Goal: Task Accomplishment & Management: Manage account settings

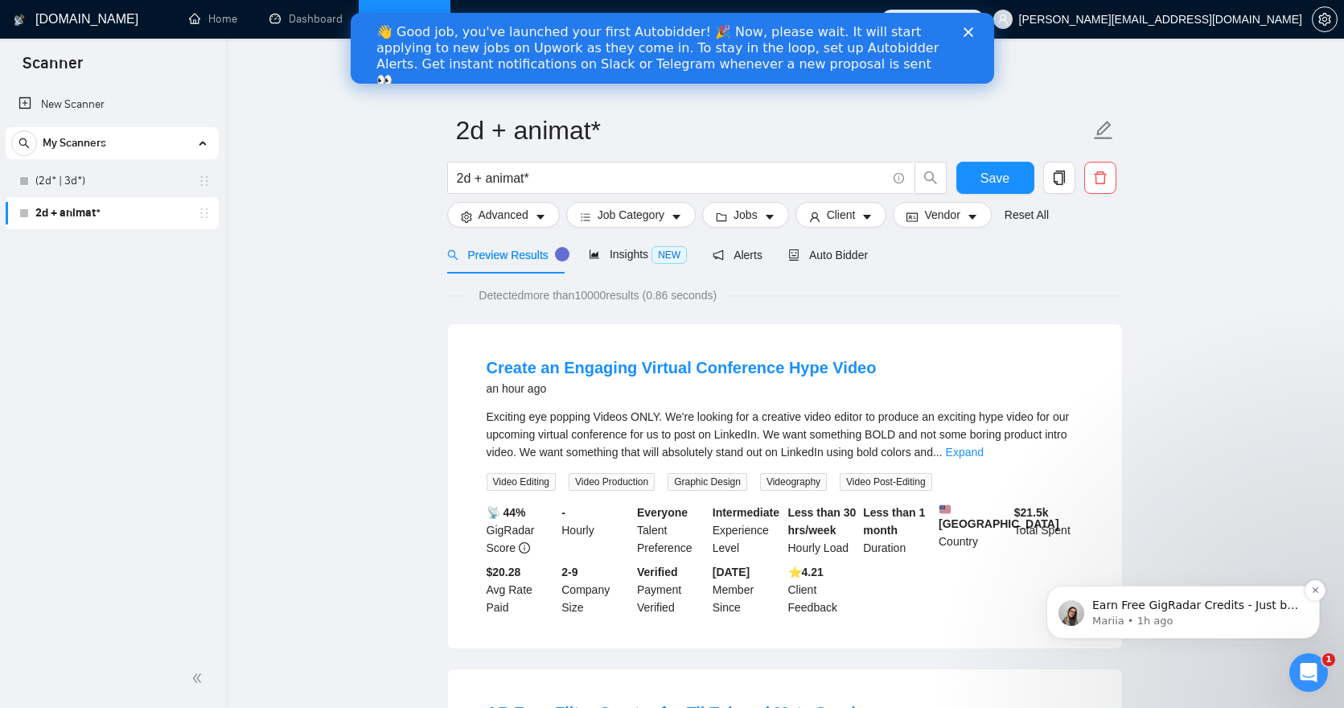
click at [1261, 607] on p "Earn Free GigRadar Credits - Just by Sharing Your Story! 💬 Want more credits fo…" at bounding box center [1196, 606] width 208 height 16
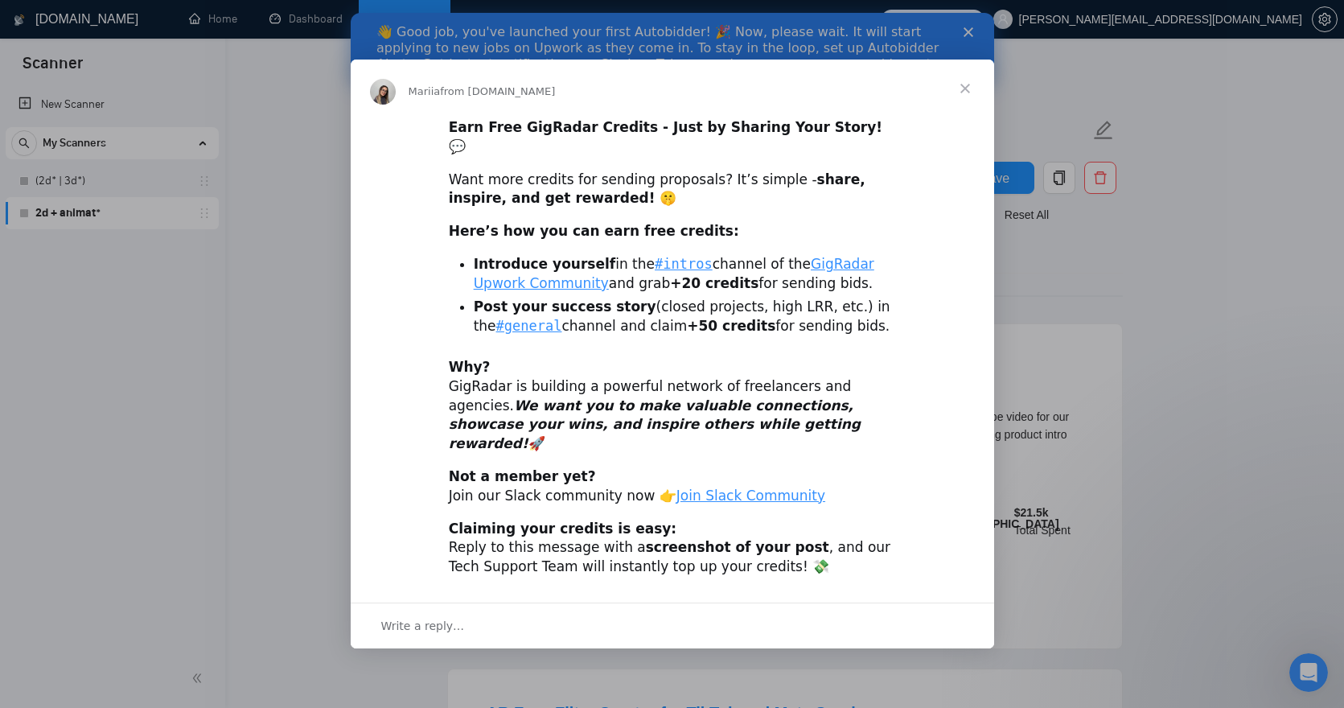
click at [965, 30] on div "Intercom messenger" at bounding box center [672, 354] width 1344 height 708
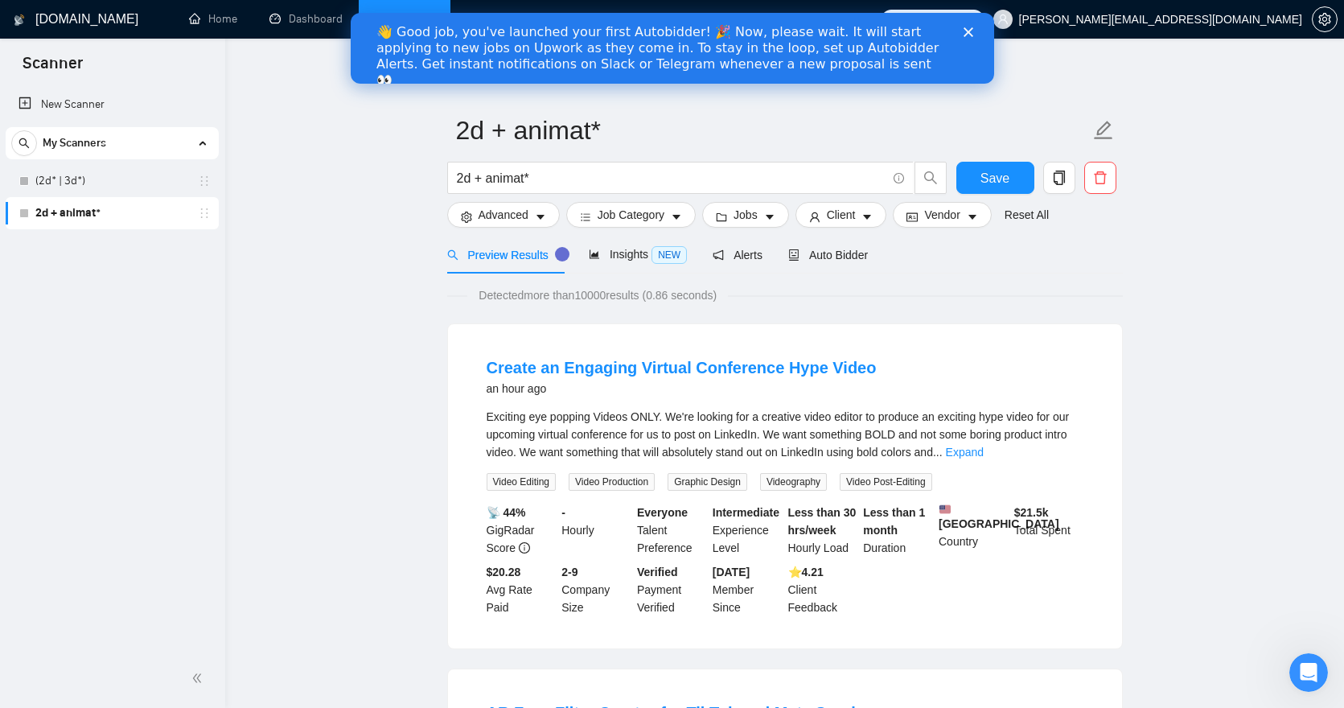
click at [685, 51] on div "👋 Good job, you've launched your first Autobidder! 🎉 Now, please wait. It will …" at bounding box center [659, 56] width 566 height 64
click at [454, 46] on div "👋 Good job, you've launched your first Autobidder! 🎉 Now, please wait. It will …" at bounding box center [659, 56] width 566 height 64
click at [967, 30] on icon "Close" at bounding box center [968, 32] width 10 height 10
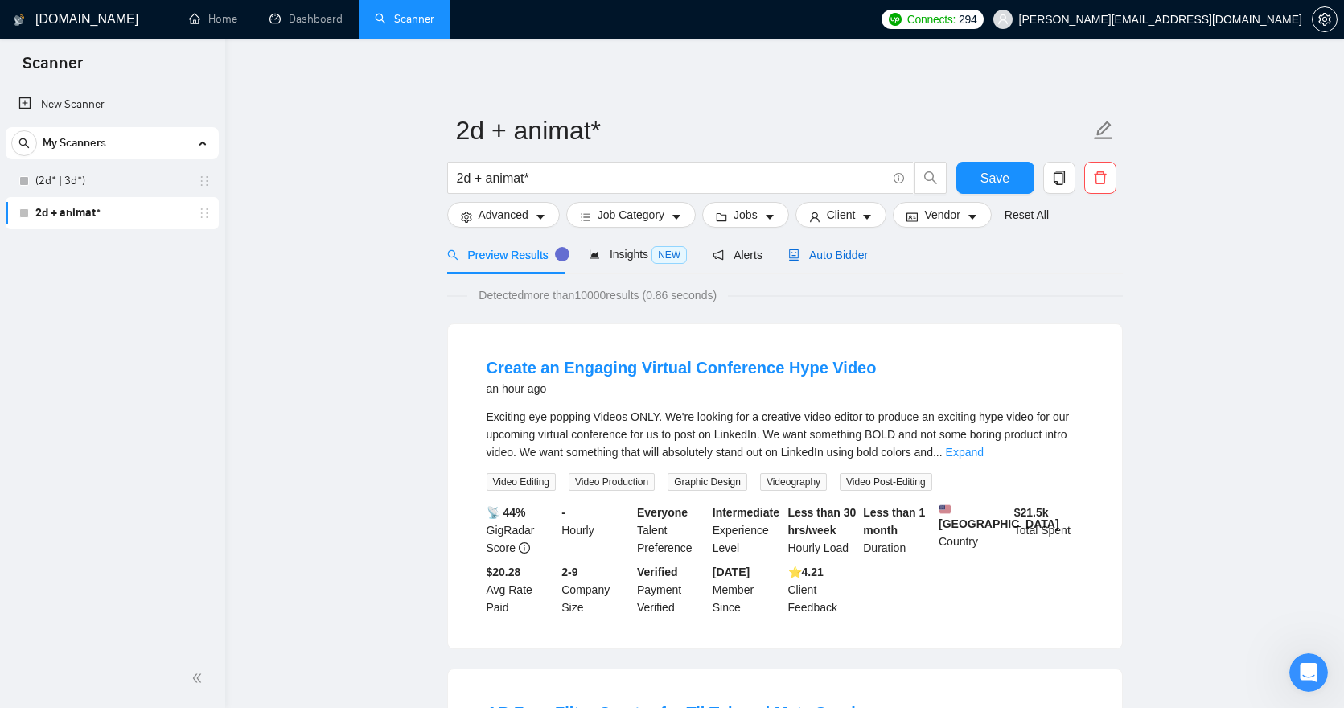
click at [859, 249] on span "Auto Bidder" at bounding box center [828, 255] width 80 height 13
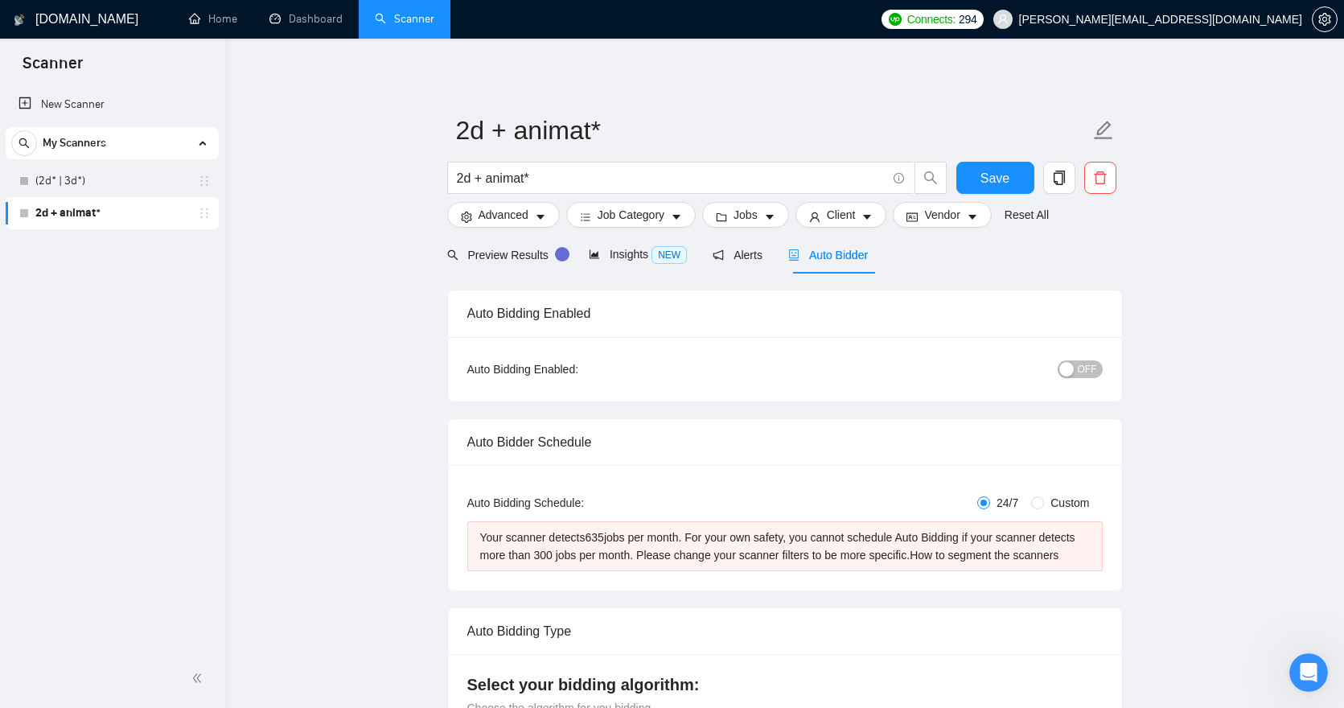
drag, startPoint x: 105, startPoint y: 179, endPoint x: 239, endPoint y: 182, distance: 133.6
click at [105, 179] on link "(2d* | 3d*)" at bounding box center [111, 181] width 153 height 32
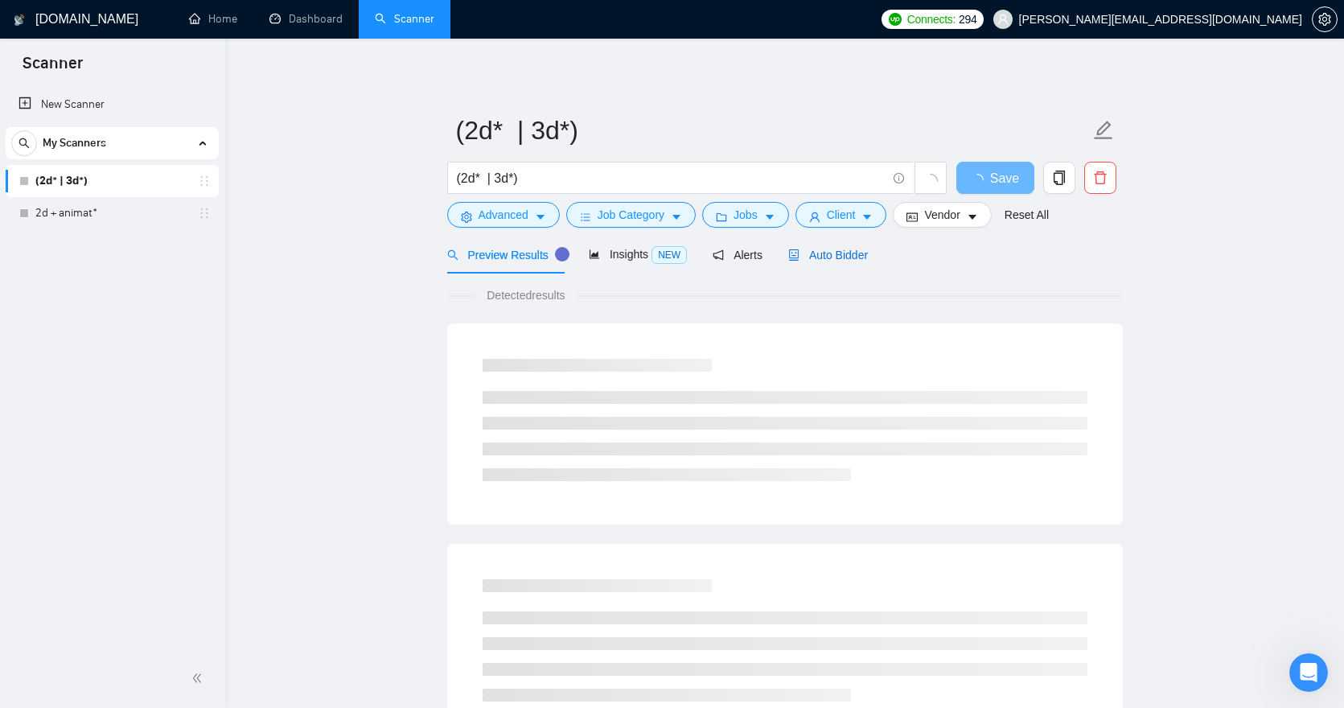
click at [858, 260] on span "Auto Bidder" at bounding box center [828, 255] width 80 height 13
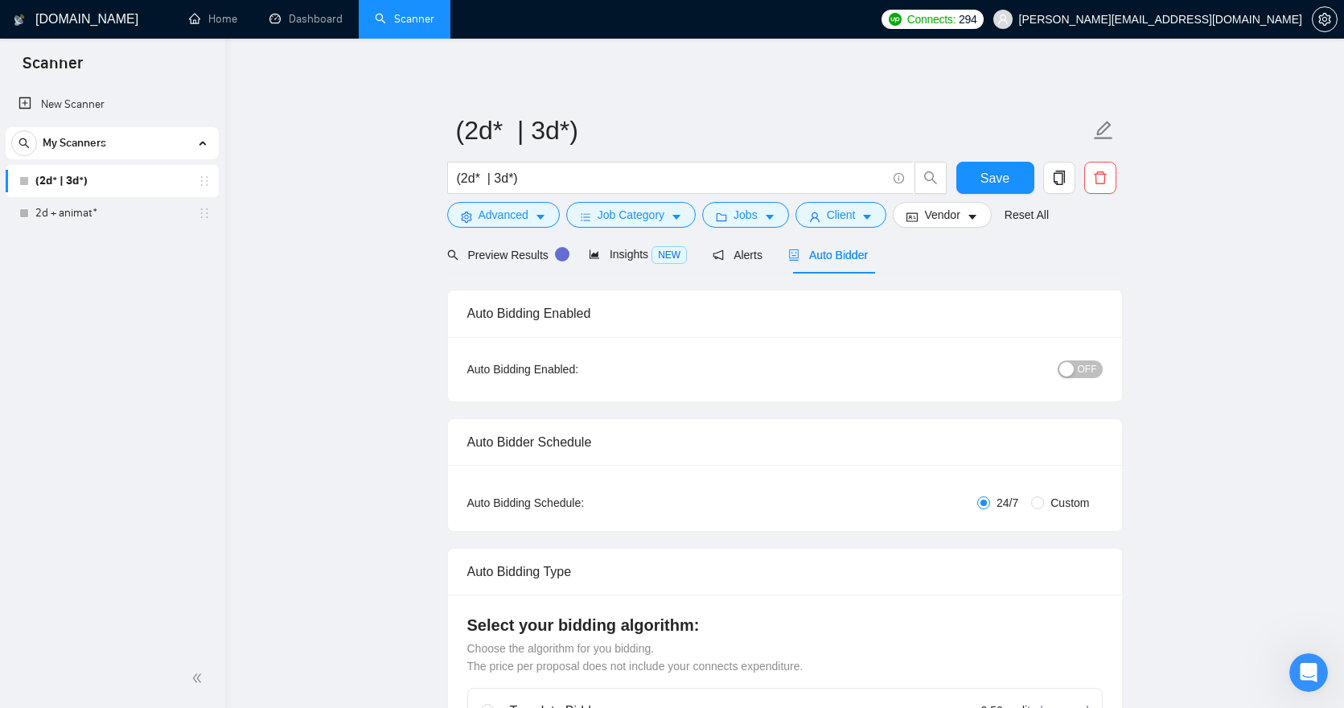
click at [99, 140] on span "My Scanners" at bounding box center [75, 143] width 64 height 32
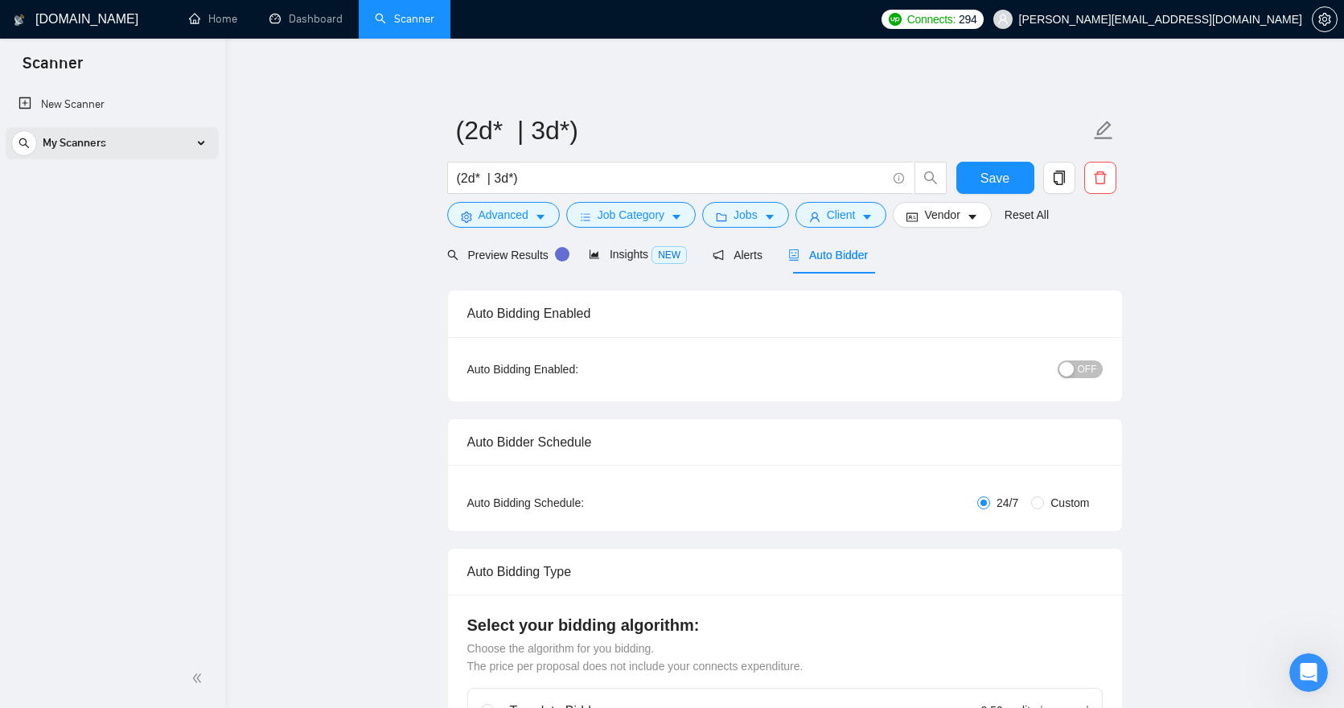
click at [99, 139] on span "My Scanners" at bounding box center [75, 143] width 64 height 32
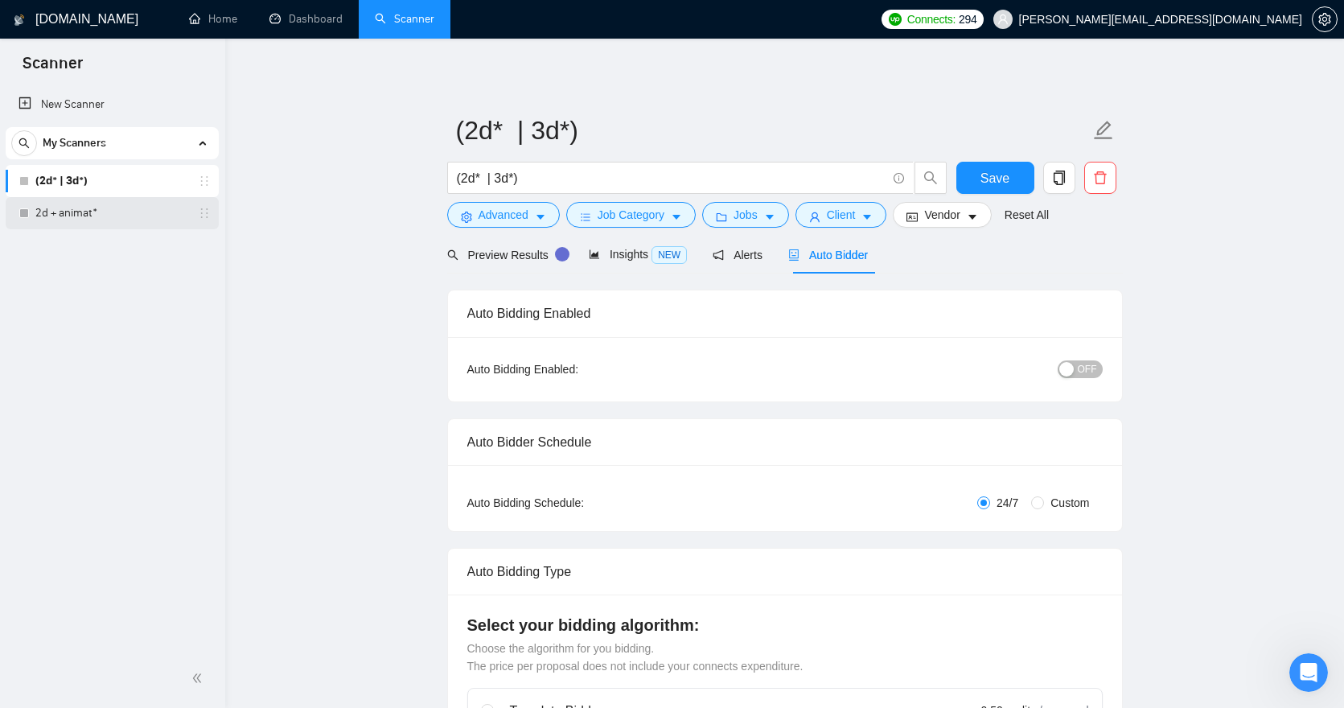
click at [157, 209] on link "2d + animat*" at bounding box center [111, 213] width 153 height 32
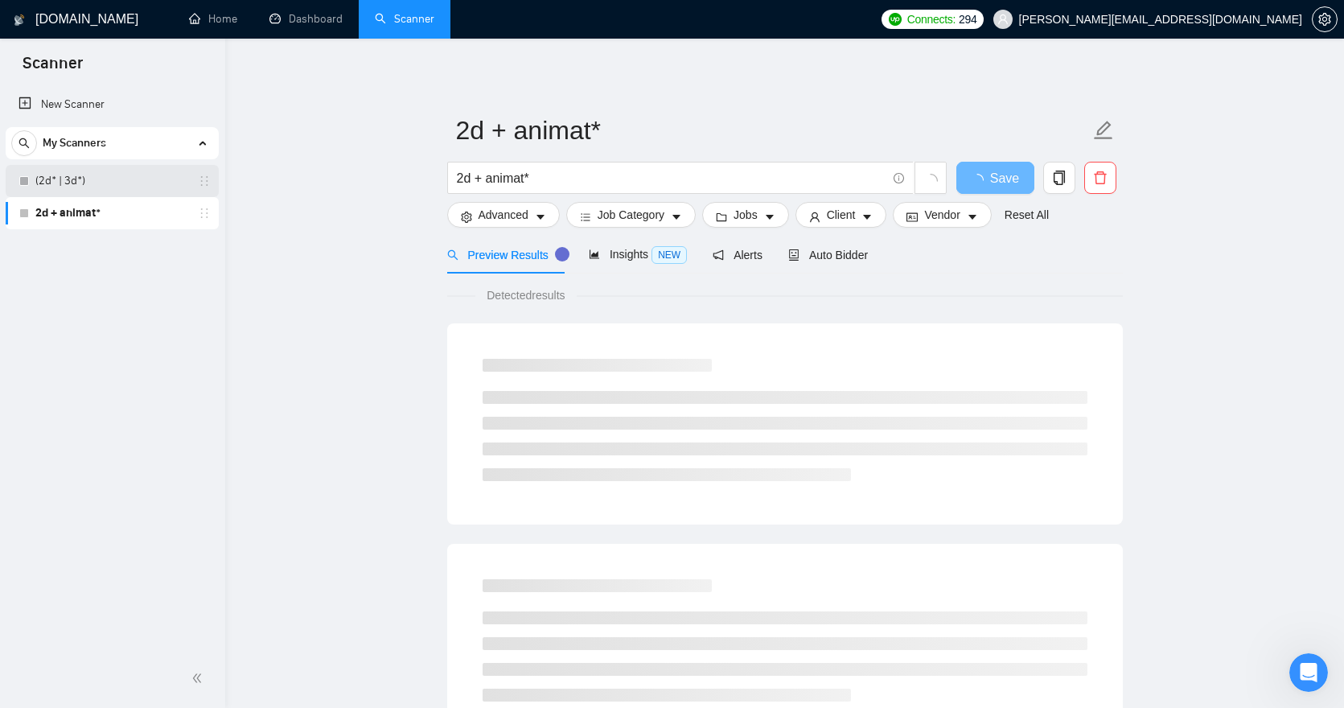
click at [150, 175] on link "(2d* | 3d*)" at bounding box center [111, 181] width 153 height 32
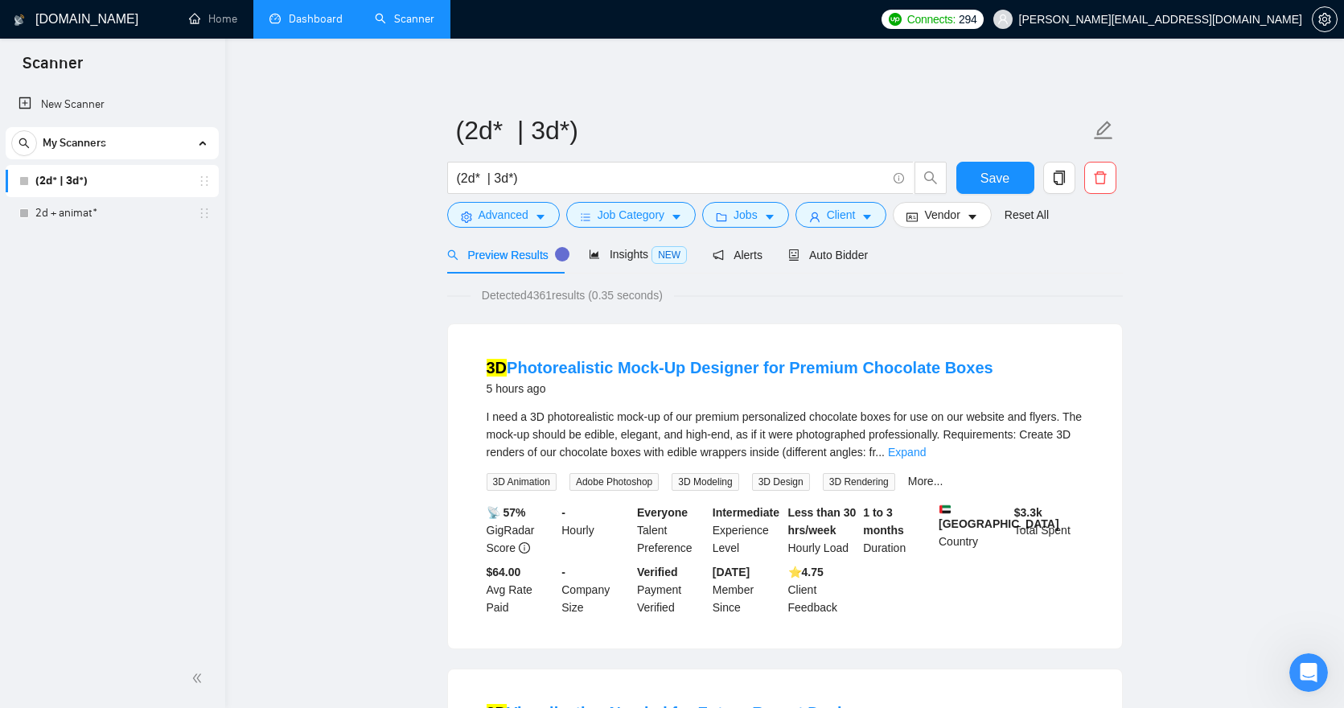
click at [329, 13] on link "Dashboard" at bounding box center [305, 19] width 73 height 14
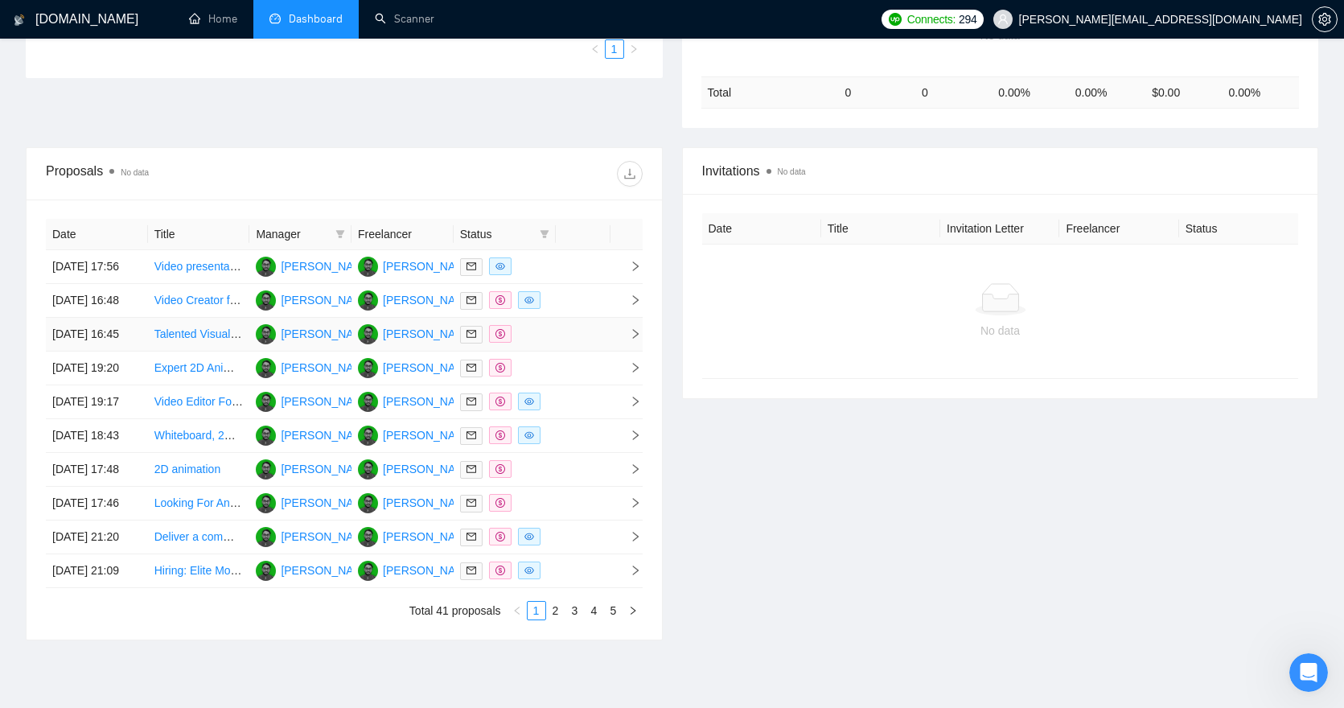
scroll to position [130, 0]
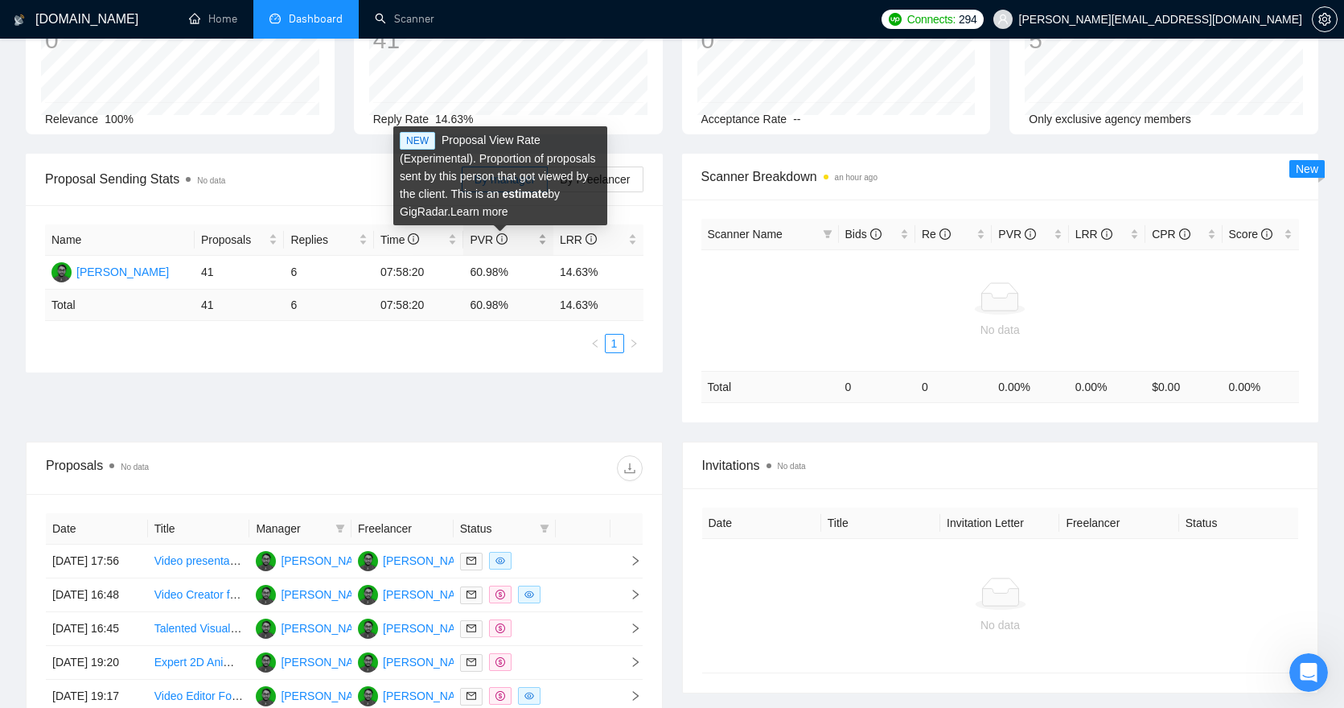
click at [498, 236] on icon "info-circle" at bounding box center [501, 238] width 11 height 11
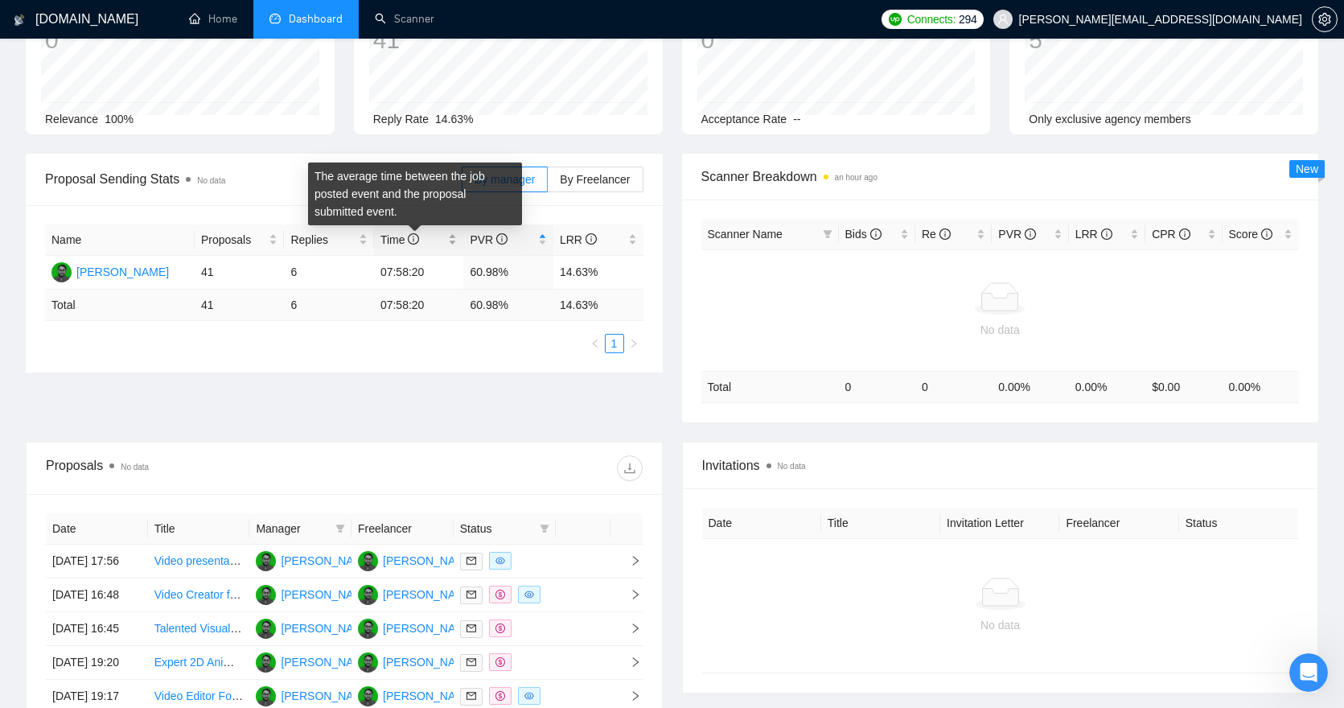
click at [418, 235] on icon "info-circle" at bounding box center [413, 238] width 11 height 11
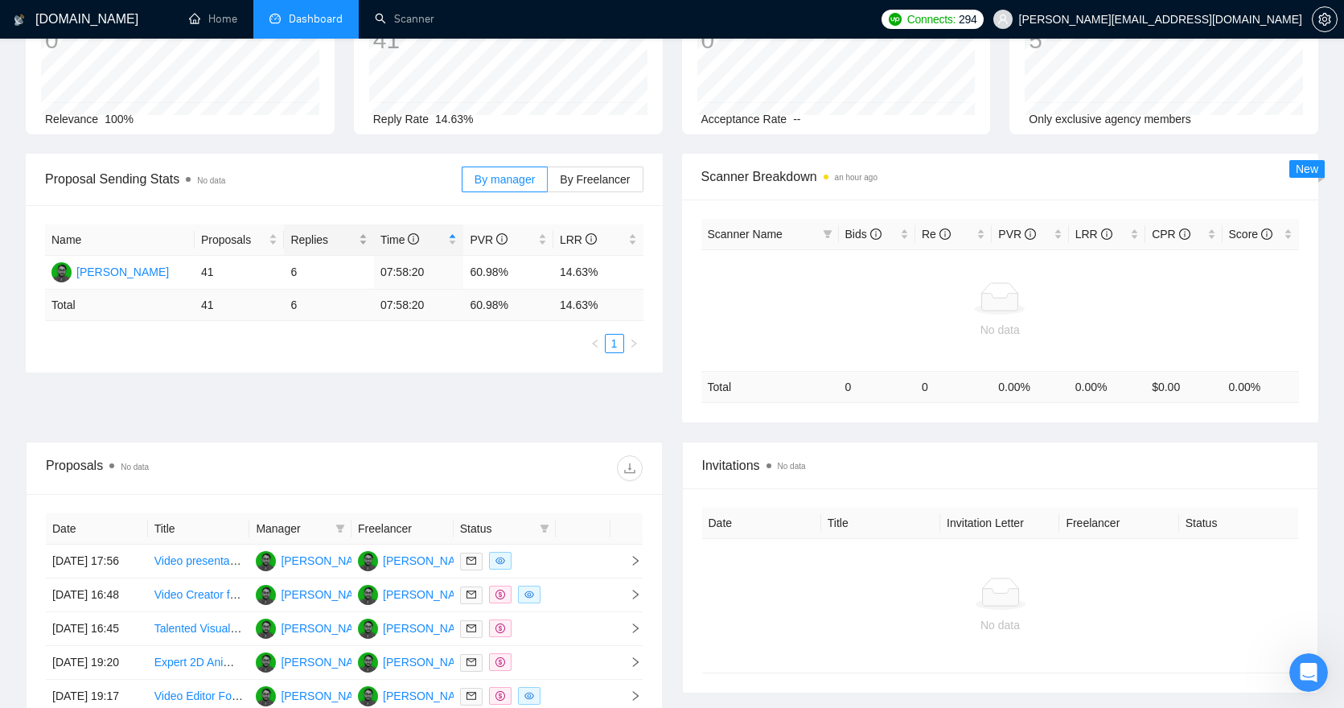
click at [319, 242] on span "Replies" at bounding box center [322, 240] width 65 height 18
click at [245, 243] on span "Proposals" at bounding box center [233, 240] width 65 height 18
click at [593, 238] on icon "info-circle" at bounding box center [591, 238] width 11 height 11
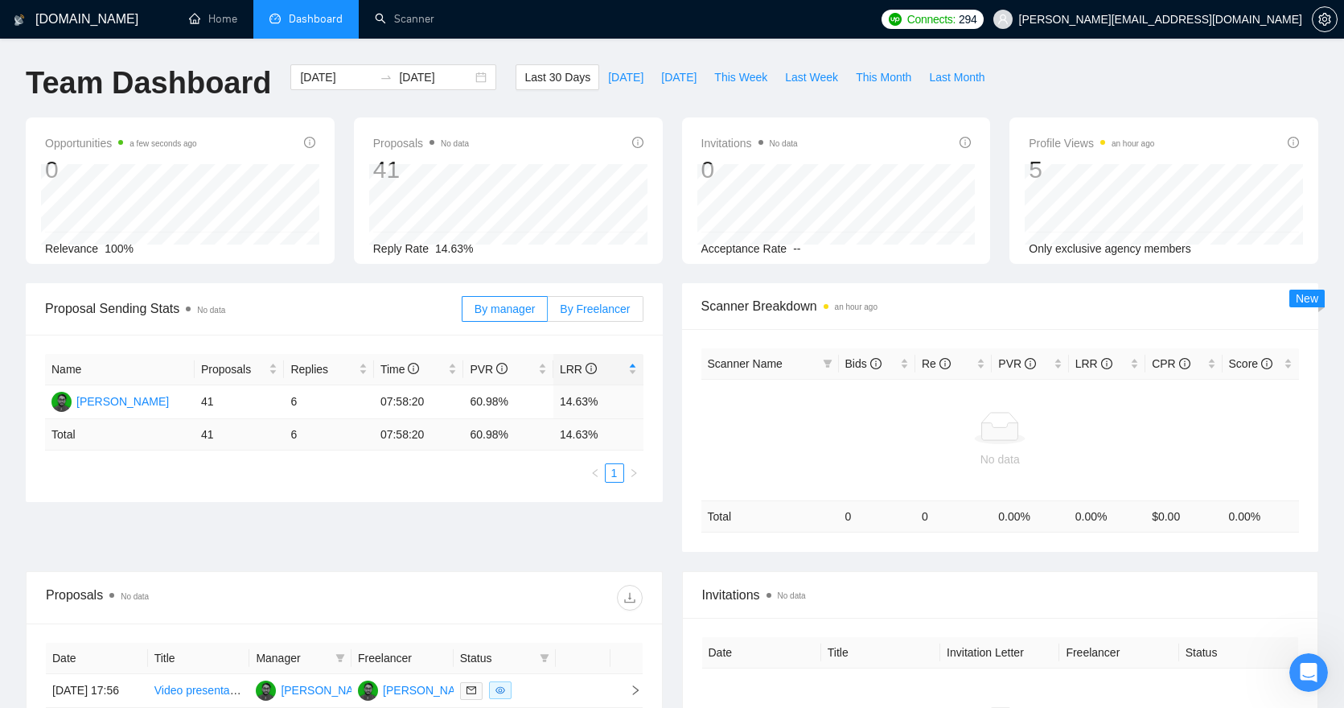
click at [607, 305] on span "By Freelancer" at bounding box center [595, 308] width 70 height 13
click at [548, 313] on input "By Freelancer" at bounding box center [548, 313] width 0 height 0
click at [489, 309] on span "By manager" at bounding box center [505, 308] width 60 height 13
click at [463, 313] on input "By manager" at bounding box center [463, 313] width 0 height 0
